Goal: Task Accomplishment & Management: Complete application form

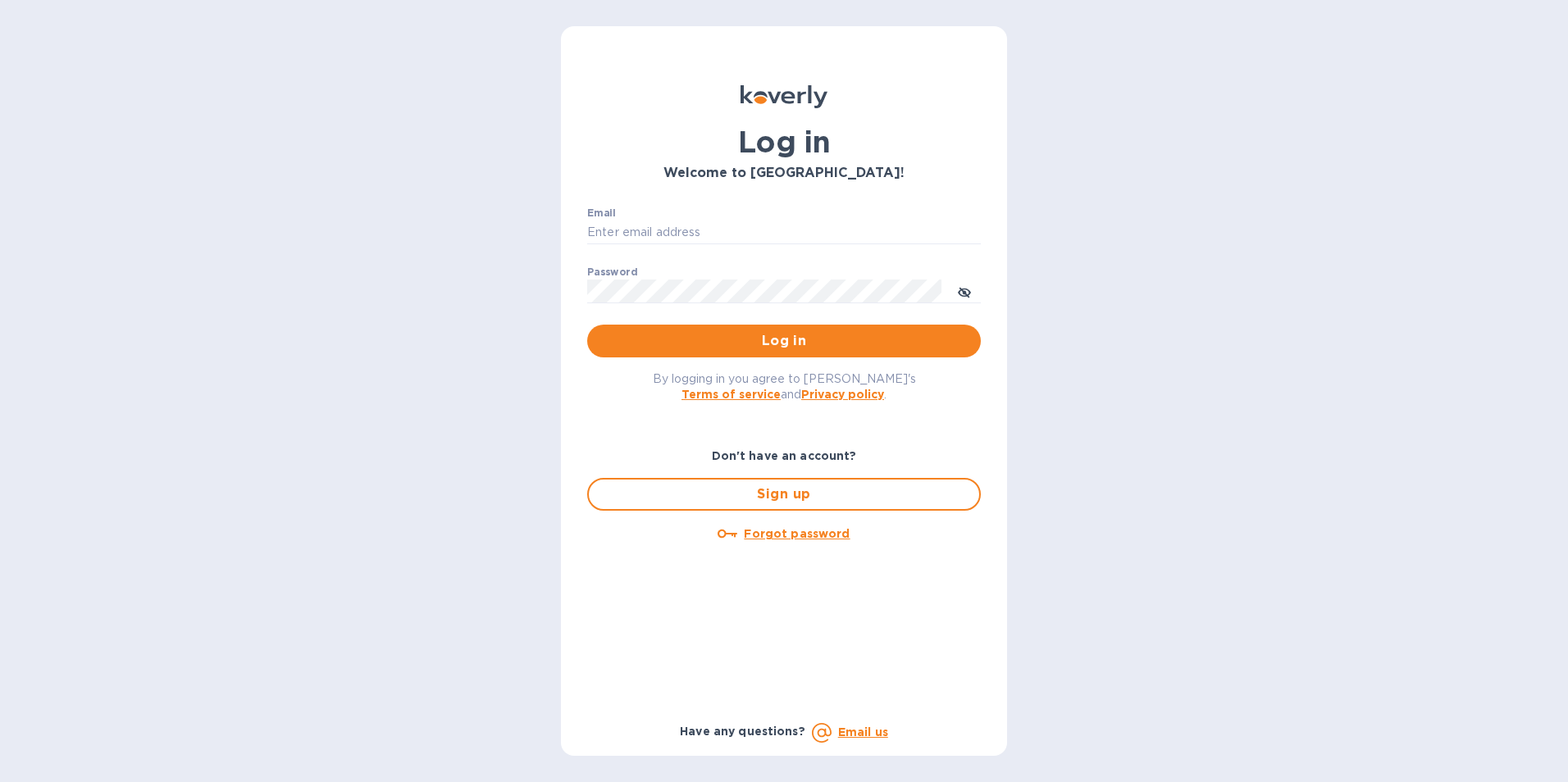
click at [815, 451] on b "Don't have an account?" at bounding box center [784, 456] width 145 height 13
click at [801, 456] on b "Don't have an account?" at bounding box center [784, 456] width 145 height 13
click at [774, 452] on b "Don't have an account?" at bounding box center [784, 456] width 145 height 13
click at [793, 462] on b "Don't have an account?" at bounding box center [784, 456] width 145 height 13
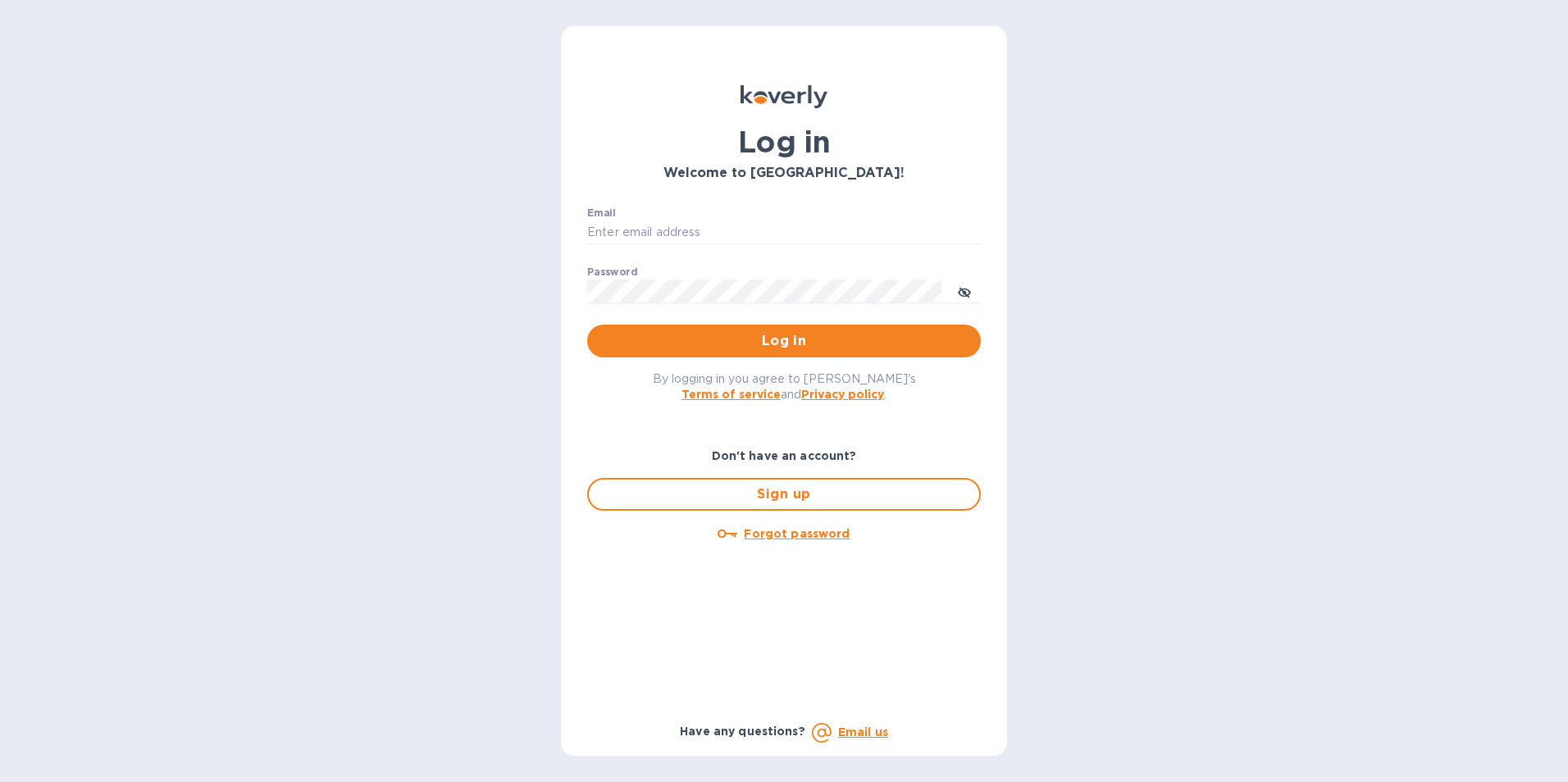
click at [783, 453] on b "Don't have an account?" at bounding box center [784, 456] width 145 height 13
click at [782, 453] on b "Don't have an account?" at bounding box center [784, 456] width 145 height 13
click at [781, 453] on b "Don't have an account?" at bounding box center [784, 456] width 145 height 13
click at [757, 442] on div "Don't have an account?" at bounding box center [784, 456] width 407 height 30
click at [609, 230] on input "Email" at bounding box center [783, 232] width 393 height 25
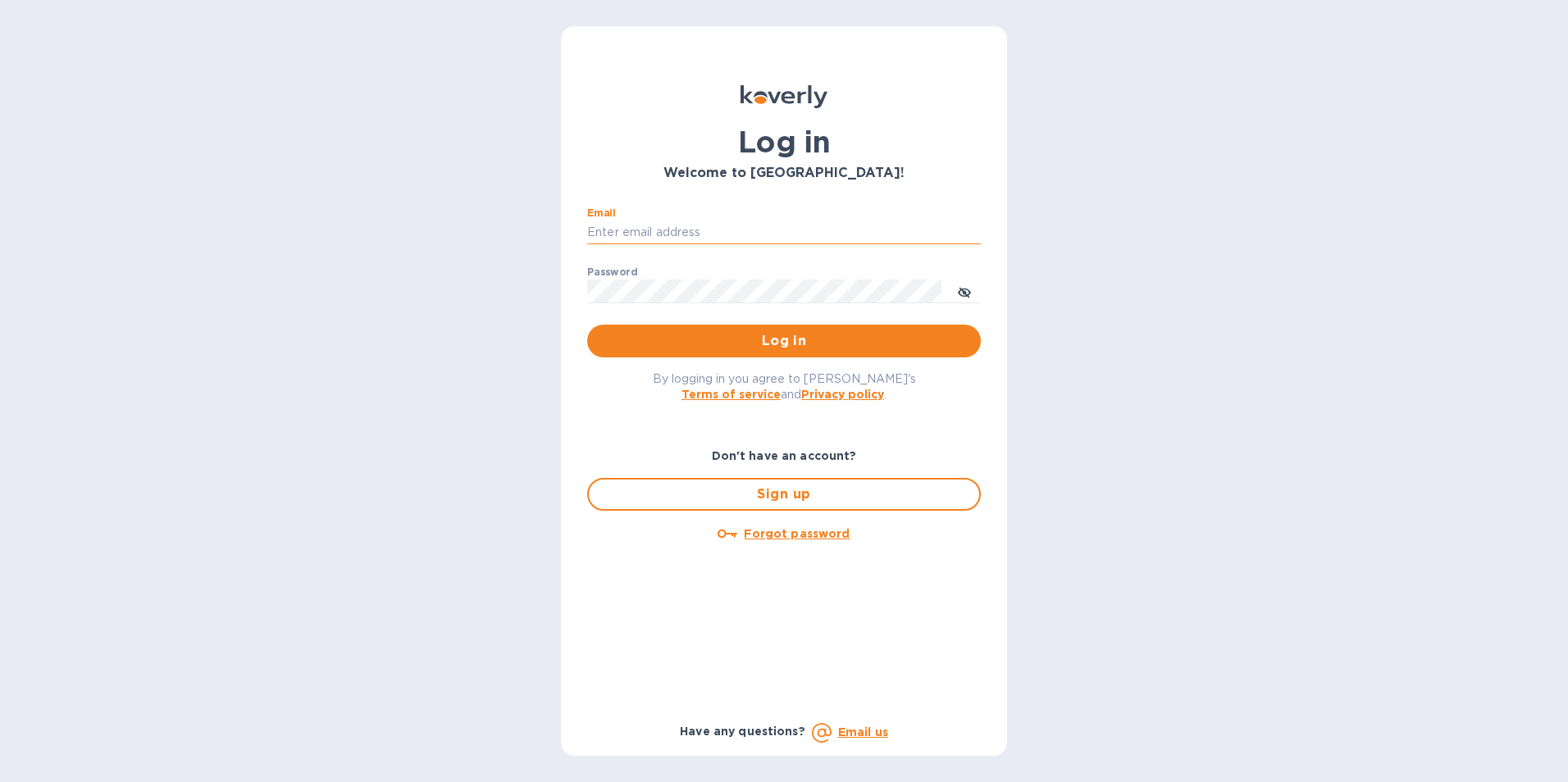
type input "[EMAIL_ADDRESS][DOMAIN_NAME]"
click at [784, 492] on span "Sign up" at bounding box center [784, 494] width 364 height 20
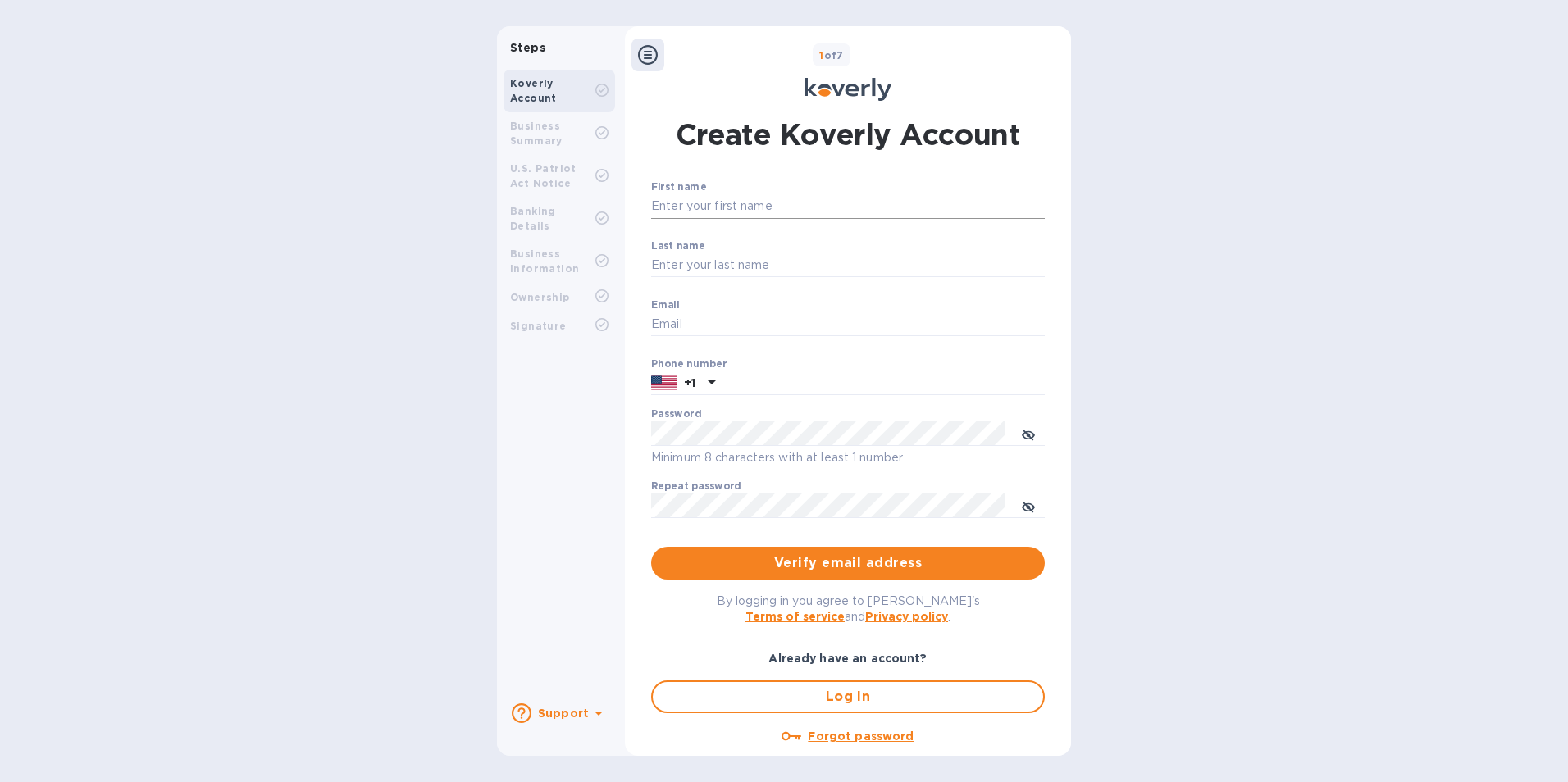
click at [755, 199] on input "First name" at bounding box center [847, 206] width 393 height 25
type input "Go Green"
type input "Trucking"
type input "Go Green"
drag, startPoint x: 725, startPoint y: 265, endPoint x: 571, endPoint y: 269, distance: 154.1
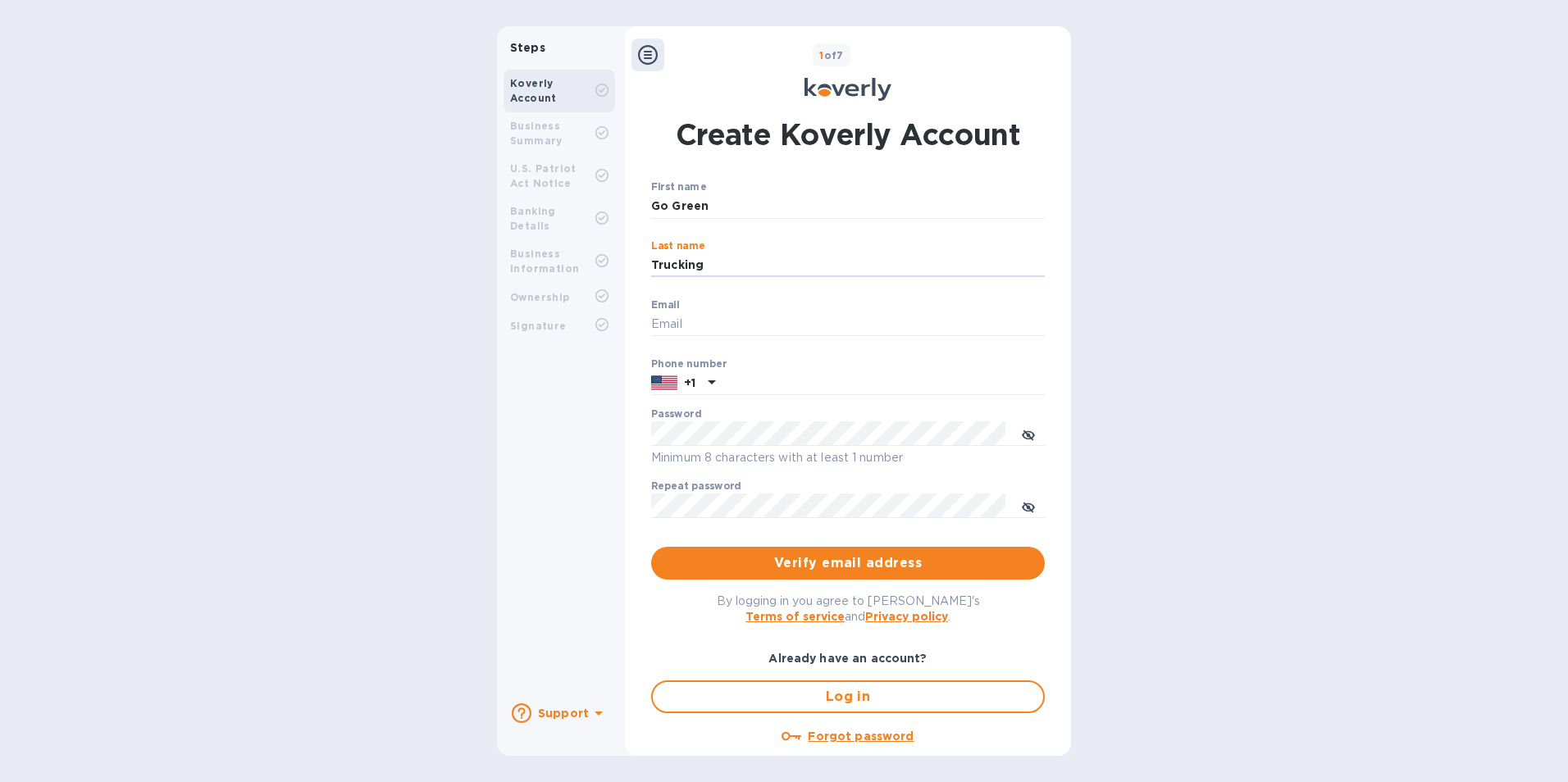
click at [571, 269] on div "Steps Koverly Account Business Summary U.S. Patriot Act Notice Banking Details …" at bounding box center [784, 391] width 574 height 730
type input "Logistics"
click at [680, 328] on input "Email" at bounding box center [847, 325] width 393 height 25
type input "[EMAIL_ADDRESS][DOMAIN_NAME]"
click at [769, 391] on input "text" at bounding box center [883, 384] width 323 height 25
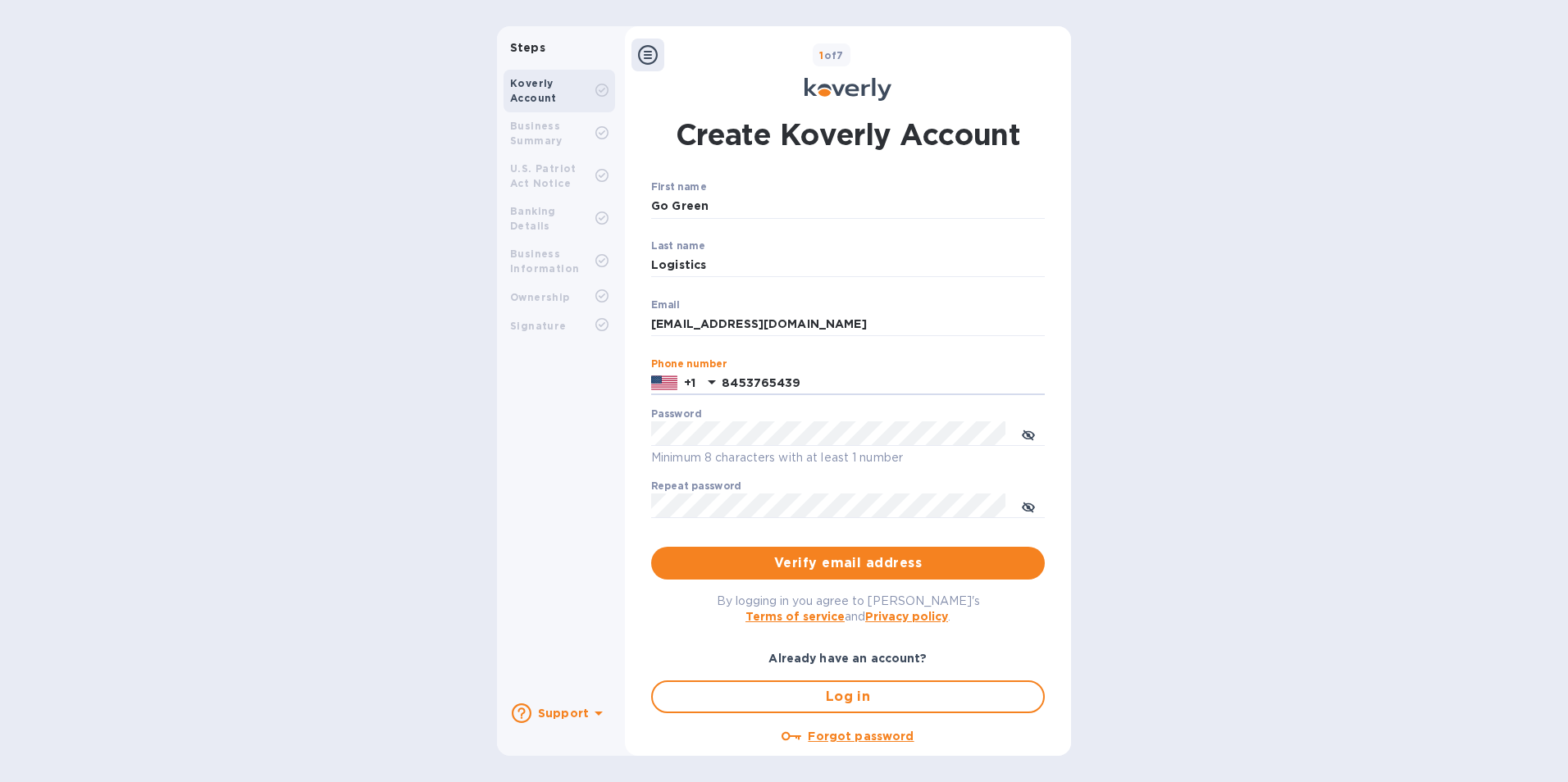
type input "8453765439"
click at [831, 419] on div "Password Minimum 8 characters with at least 1 number" at bounding box center [847, 438] width 393 height 59
click at [795, 419] on div "Password Minimum 8 characters with at least 1 number" at bounding box center [847, 438] width 393 height 59
click at [1026, 431] on icon "toggle password visibility" at bounding box center [1028, 435] width 13 height 13
click at [615, 431] on div "Steps Koverly Account Business Summary U.S. Patriot Act Notice Banking Details …" at bounding box center [784, 391] width 574 height 730
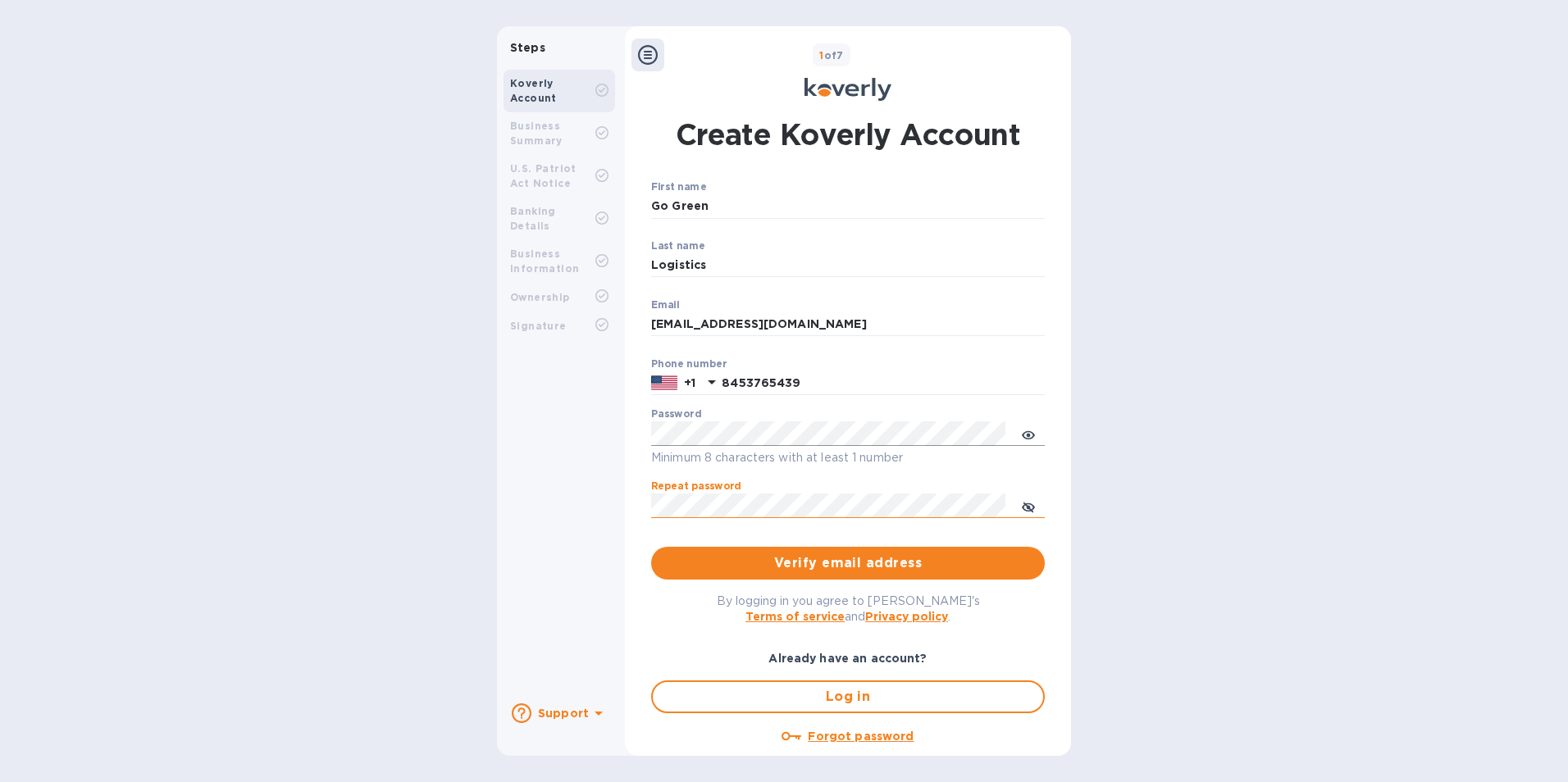
click at [1022, 507] on icon "toggle password visibility" at bounding box center [1028, 508] width 13 height 9
click at [805, 565] on span "Verify email address" at bounding box center [847, 563] width 368 height 20
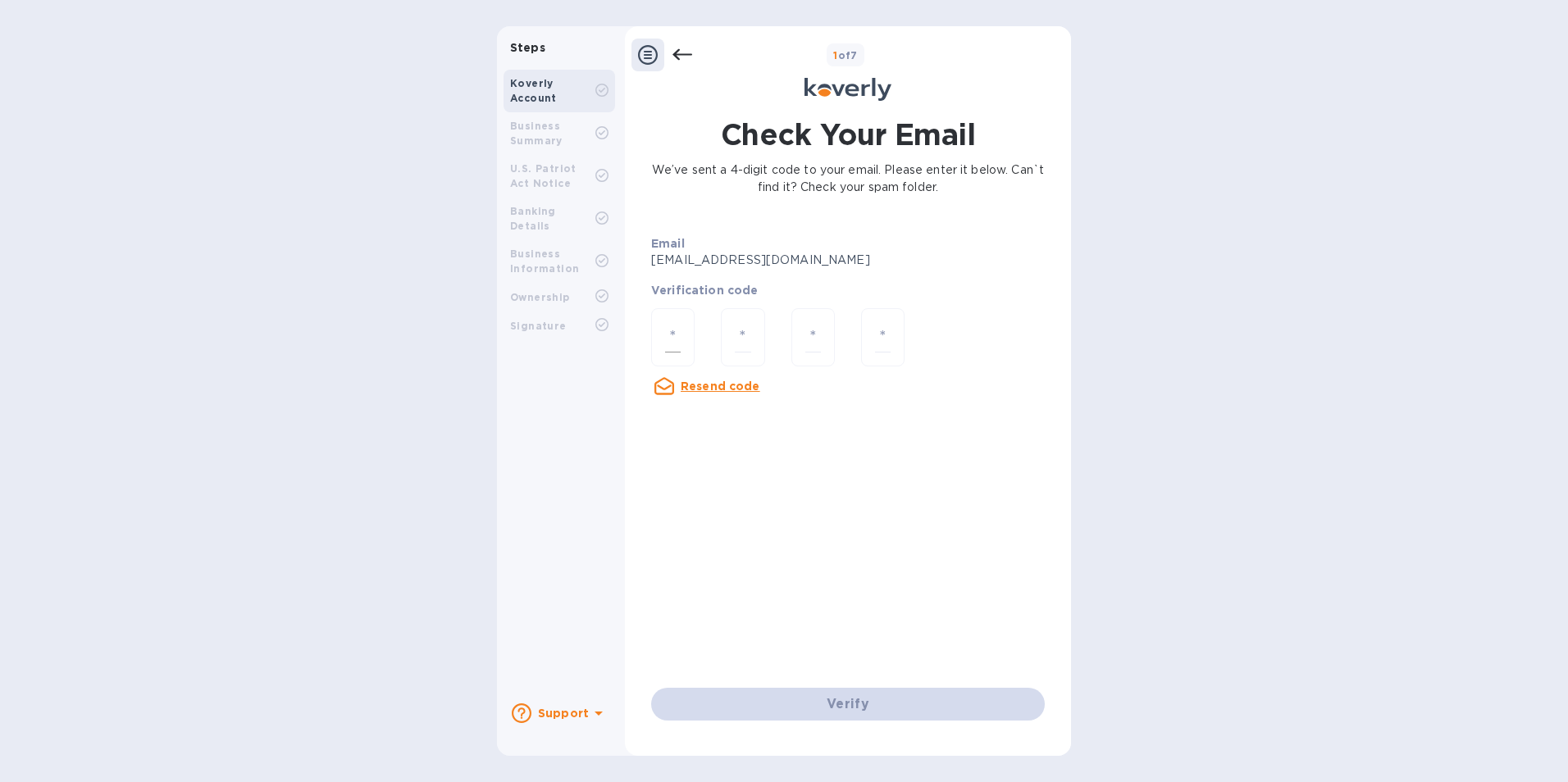
click at [680, 341] on input "number" at bounding box center [673, 337] width 15 height 30
type input "5"
type input "1"
type input "4"
type input "1"
